Goal: Navigation & Orientation: Find specific page/section

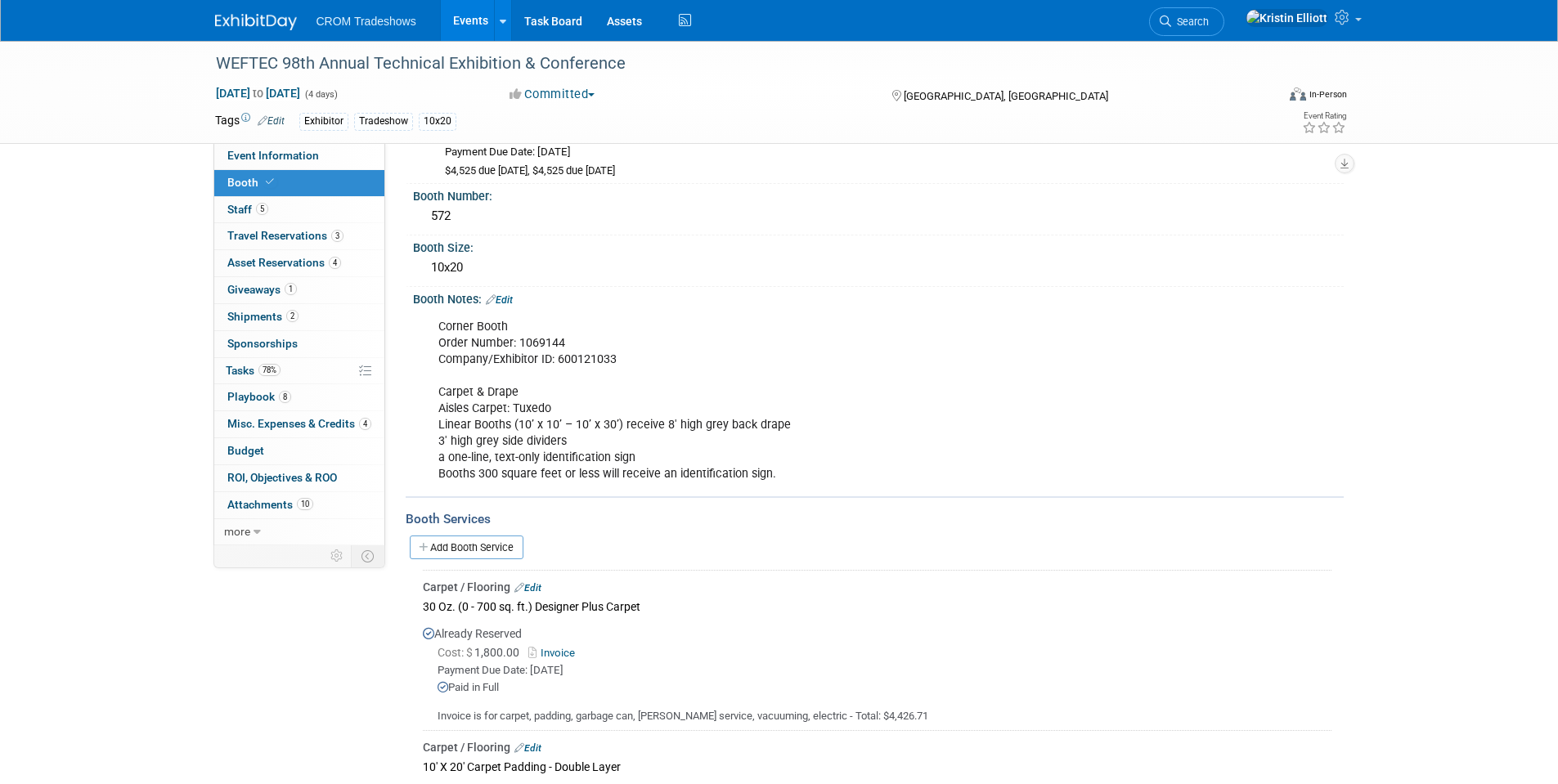
click at [461, 33] on link "Events" at bounding box center [470, 20] width 59 height 41
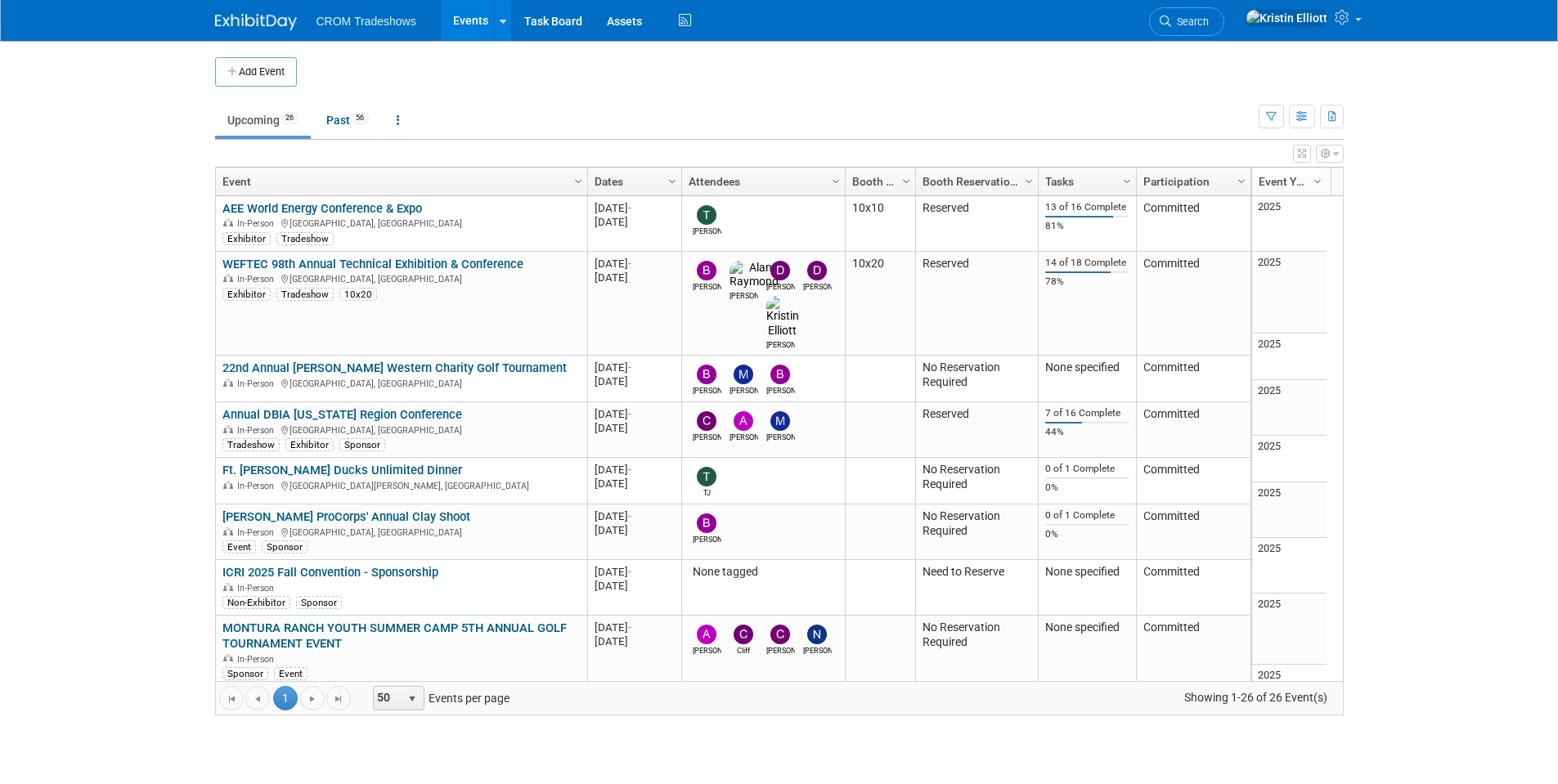
click at [64, 209] on body "CROM Tradeshows Events Add Event Bulk Upload Events Shareable Event Boards Rece…" at bounding box center [779, 392] width 1558 height 784
click at [347, 122] on link "Past 56" at bounding box center [347, 121] width 67 height 31
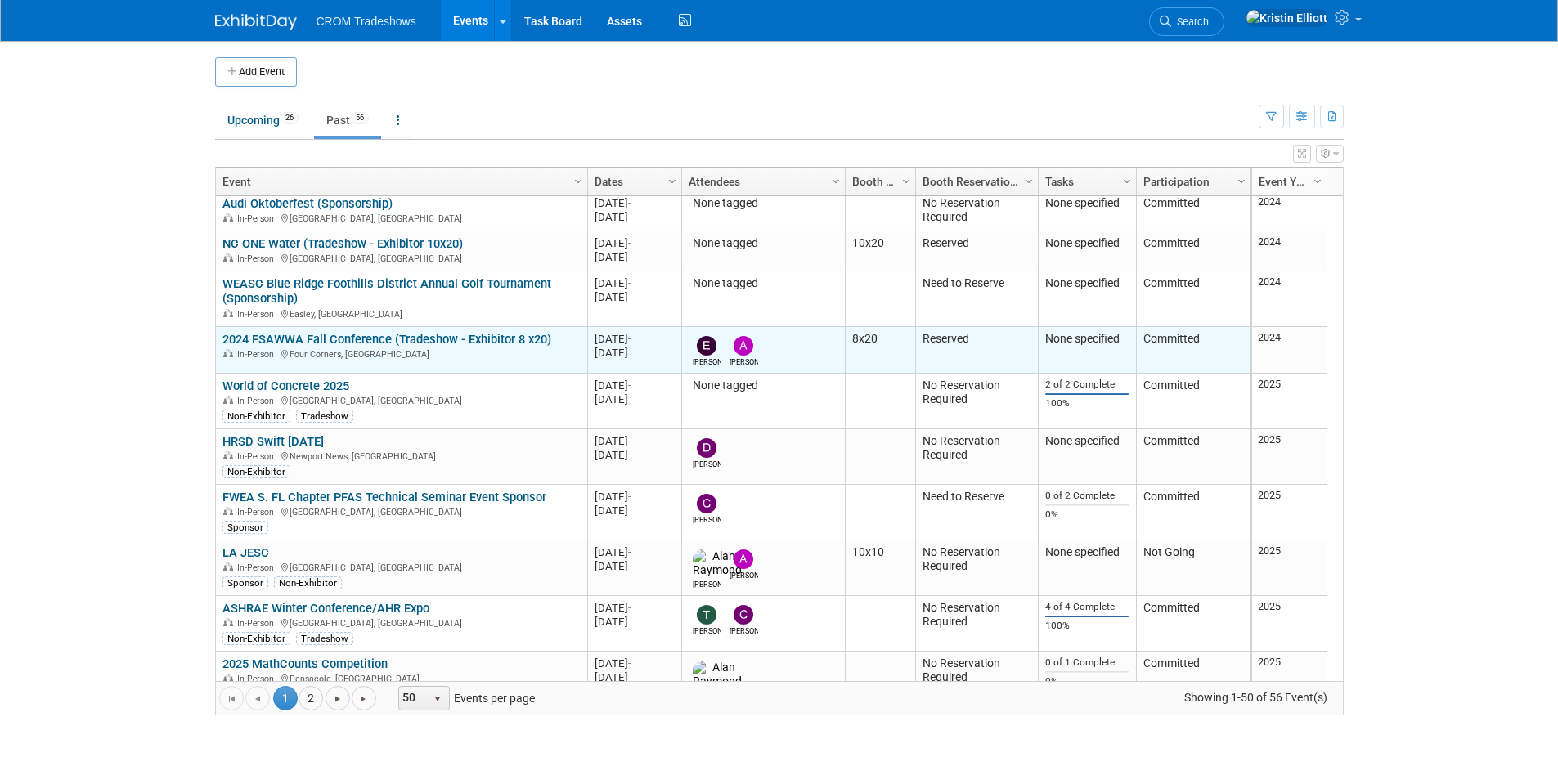
scroll to position [295, 0]
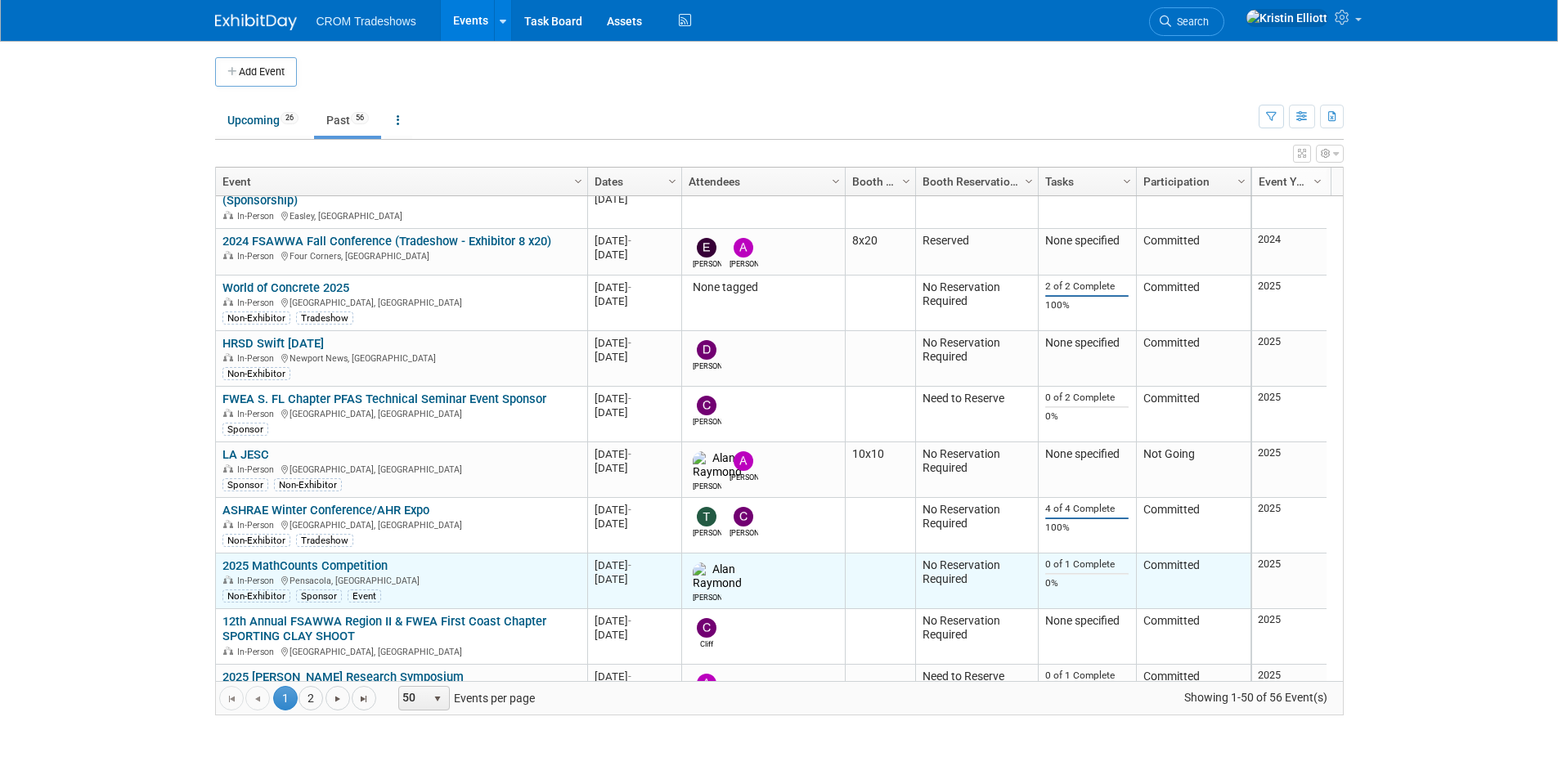
drag, startPoint x: 357, startPoint y: 567, endPoint x: 352, endPoint y: 596, distance: 29.4
click at [357, 567] on link "2025 MathCounts Competition" at bounding box center [306, 565] width 165 height 15
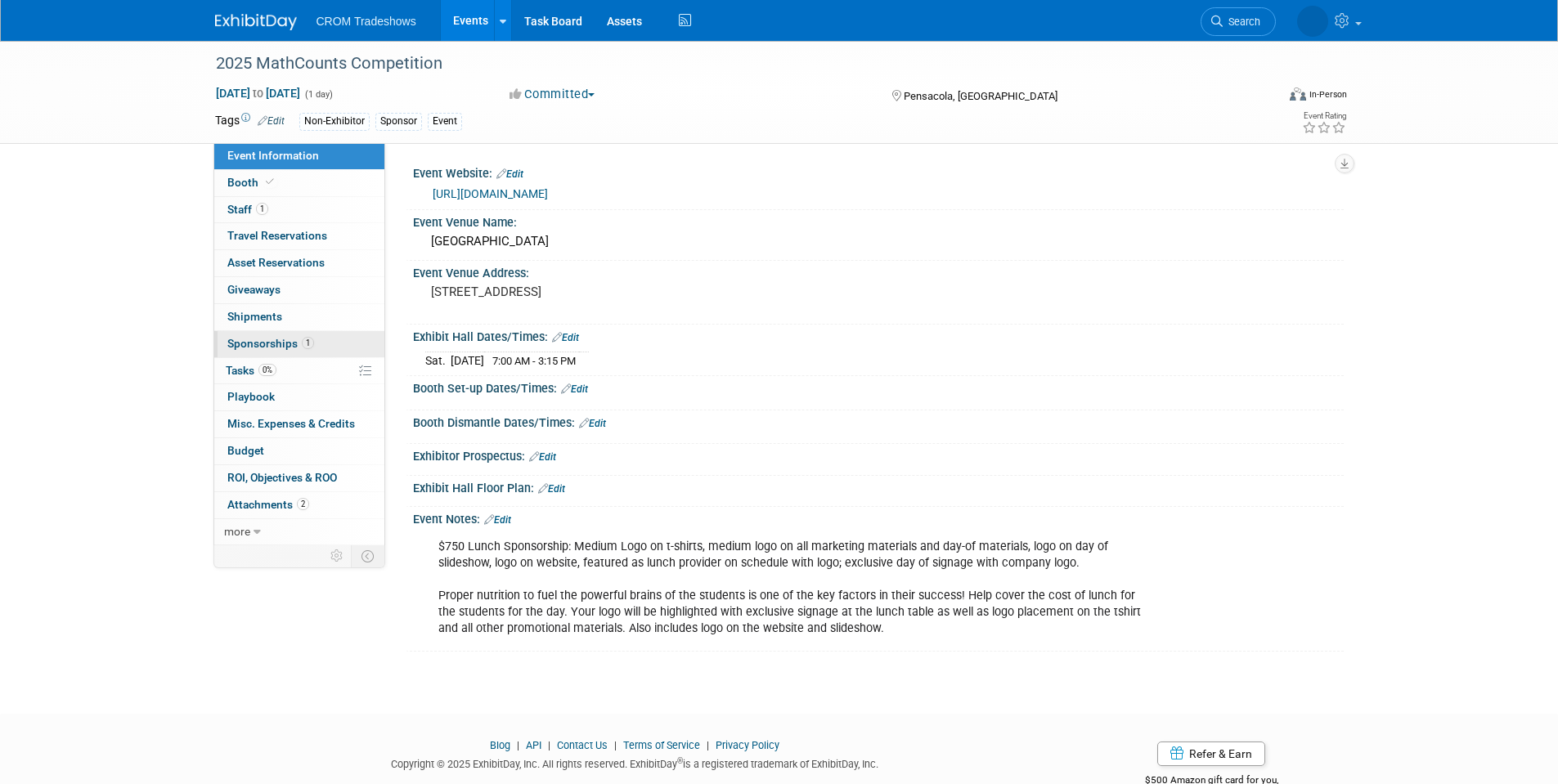
click at [295, 349] on span "Sponsorships 1" at bounding box center [271, 342] width 87 height 13
